Goal: Transaction & Acquisition: Purchase product/service

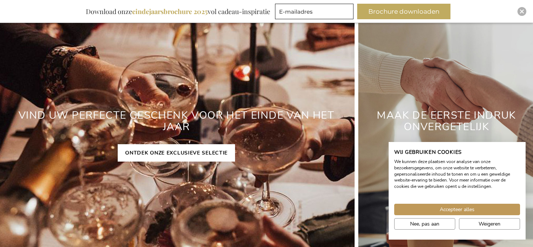
scroll to position [96, 0]
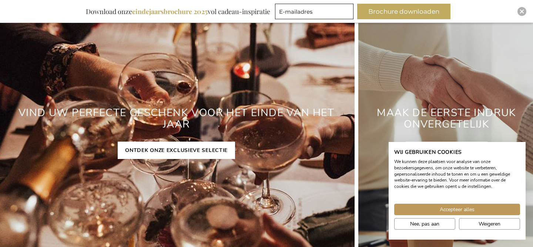
click at [179, 154] on link "ONTDEK ONZE EXCLUSIEVE SELECTIE" at bounding box center [176, 150] width 117 height 17
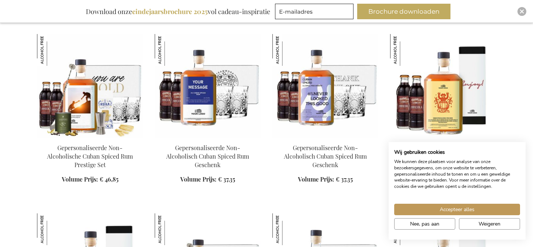
scroll to position [511, 0]
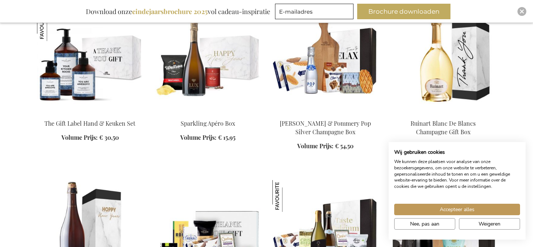
scroll to position [1406, 0]
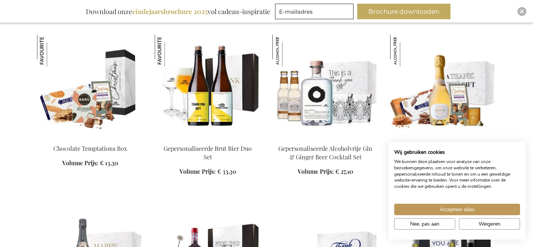
scroll to position [1887, 0]
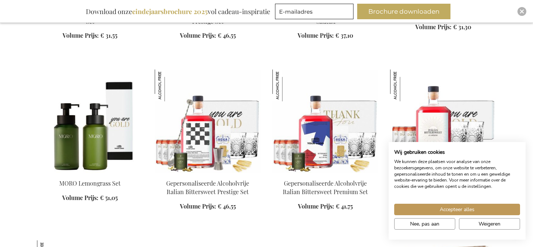
scroll to position [2551, 0]
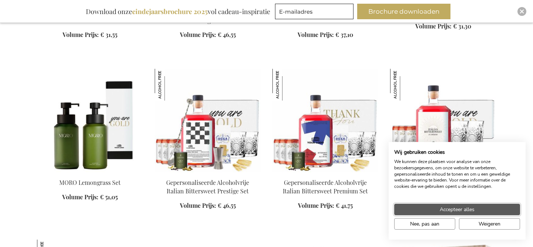
click at [469, 206] on span "Accepteer alles" at bounding box center [457, 210] width 35 height 8
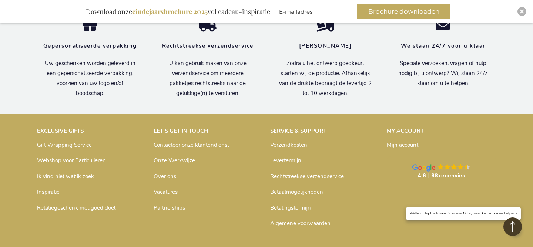
scroll to position [10455, 0]
